Goal: Transaction & Acquisition: Download file/media

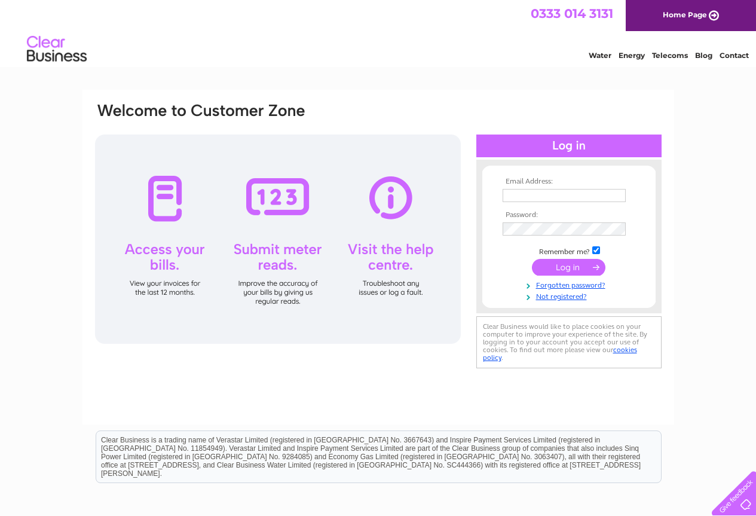
type input "[EMAIL_ADDRESS][DOMAIN_NAME]"
click at [567, 267] on input "submit" at bounding box center [569, 267] width 74 height 17
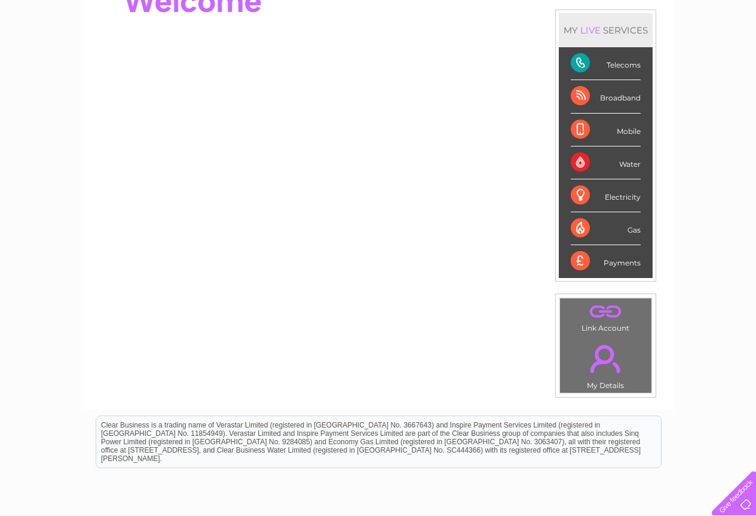
scroll to position [16, 0]
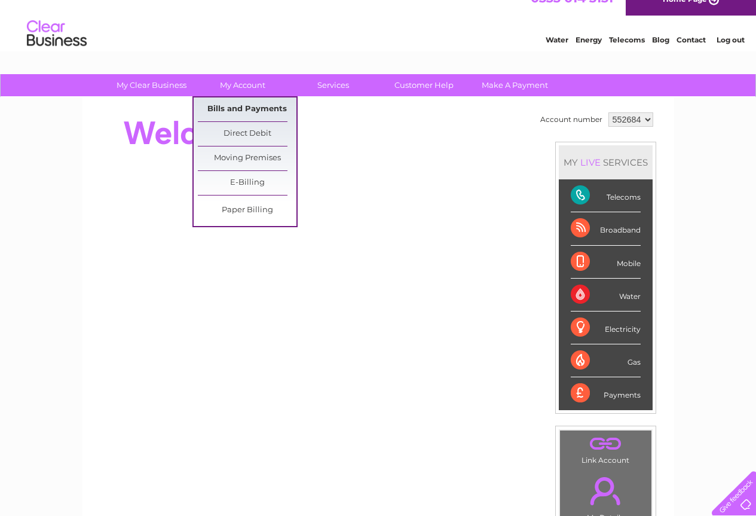
click at [238, 108] on link "Bills and Payments" at bounding box center [247, 109] width 99 height 24
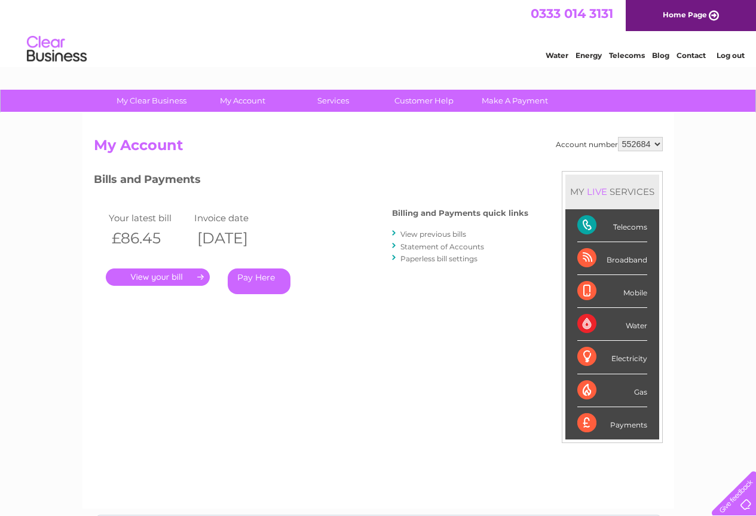
click at [146, 276] on link "." at bounding box center [158, 276] width 104 height 17
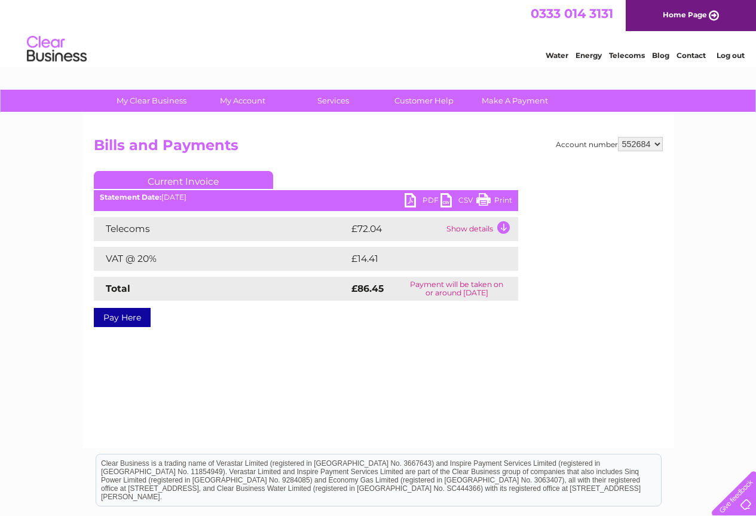
click at [422, 202] on link "PDF" at bounding box center [423, 201] width 36 height 17
